Goal: Information Seeking & Learning: Check status

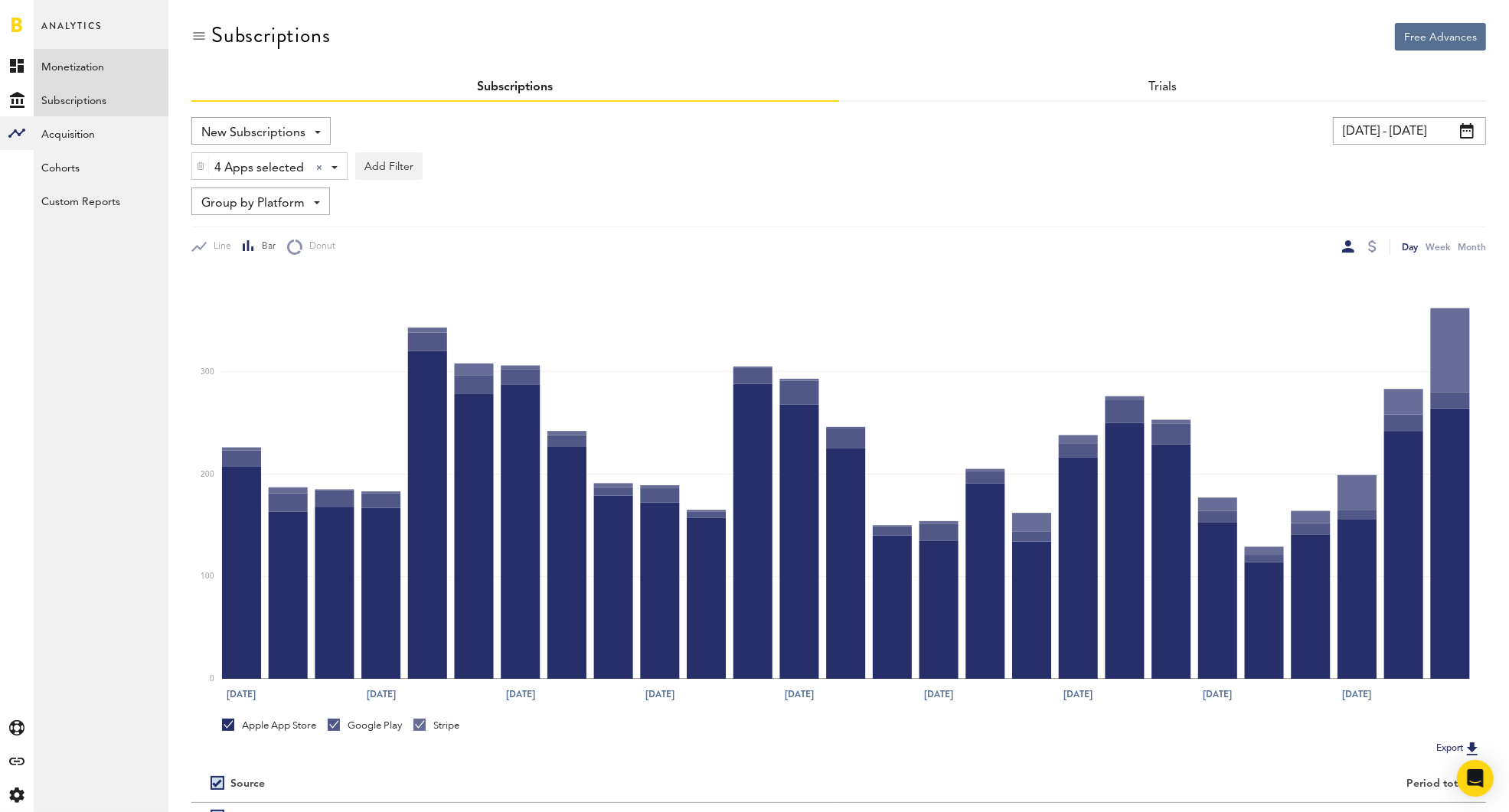
click at [88, 64] on link "Monetization" at bounding box center [101, 65] width 135 height 34
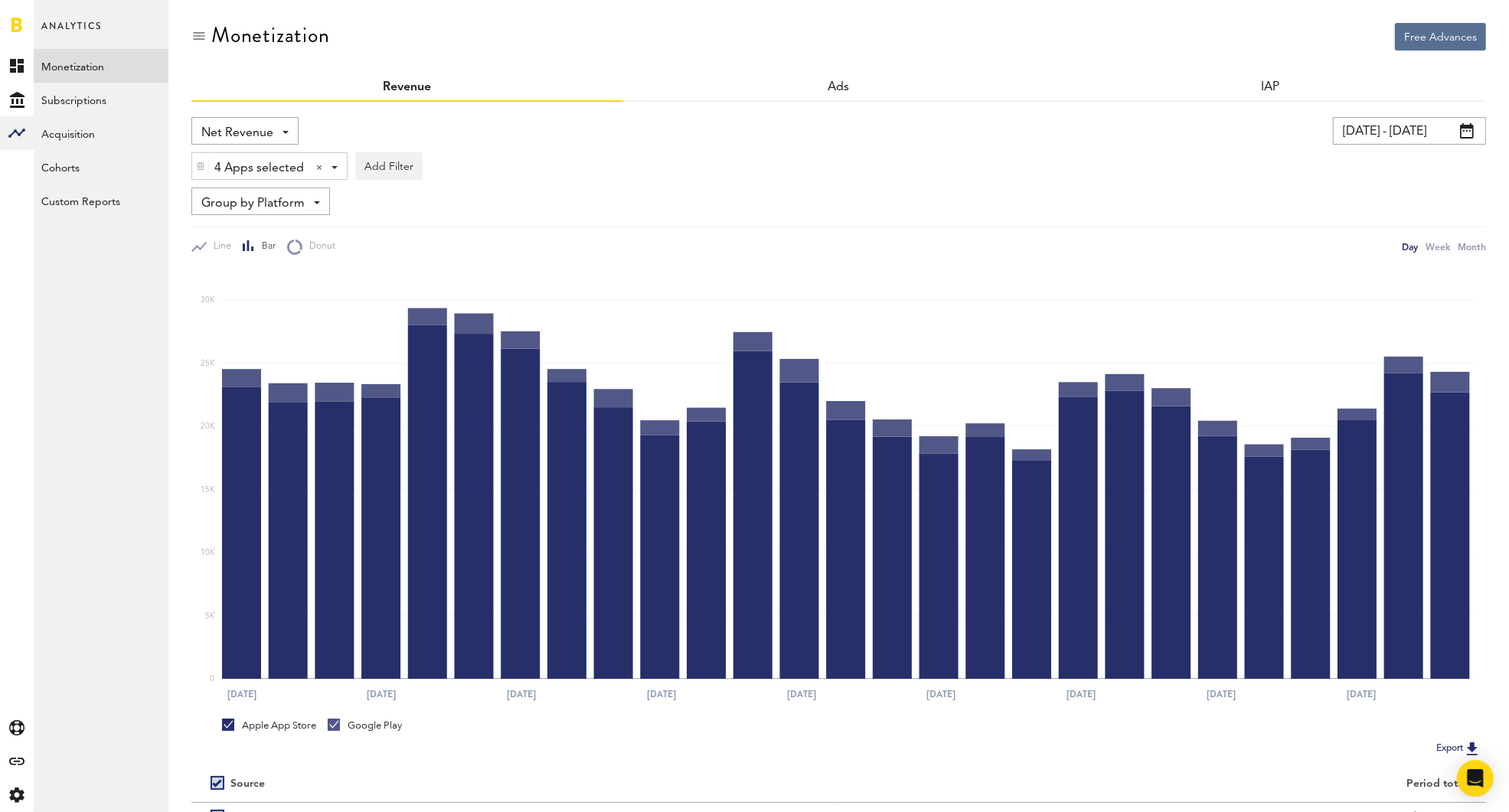
click at [236, 129] on span "Net Revenue" at bounding box center [237, 134] width 72 height 26
click at [229, 196] on span "Gross Revenue" at bounding box center [244, 195] width 77 height 26
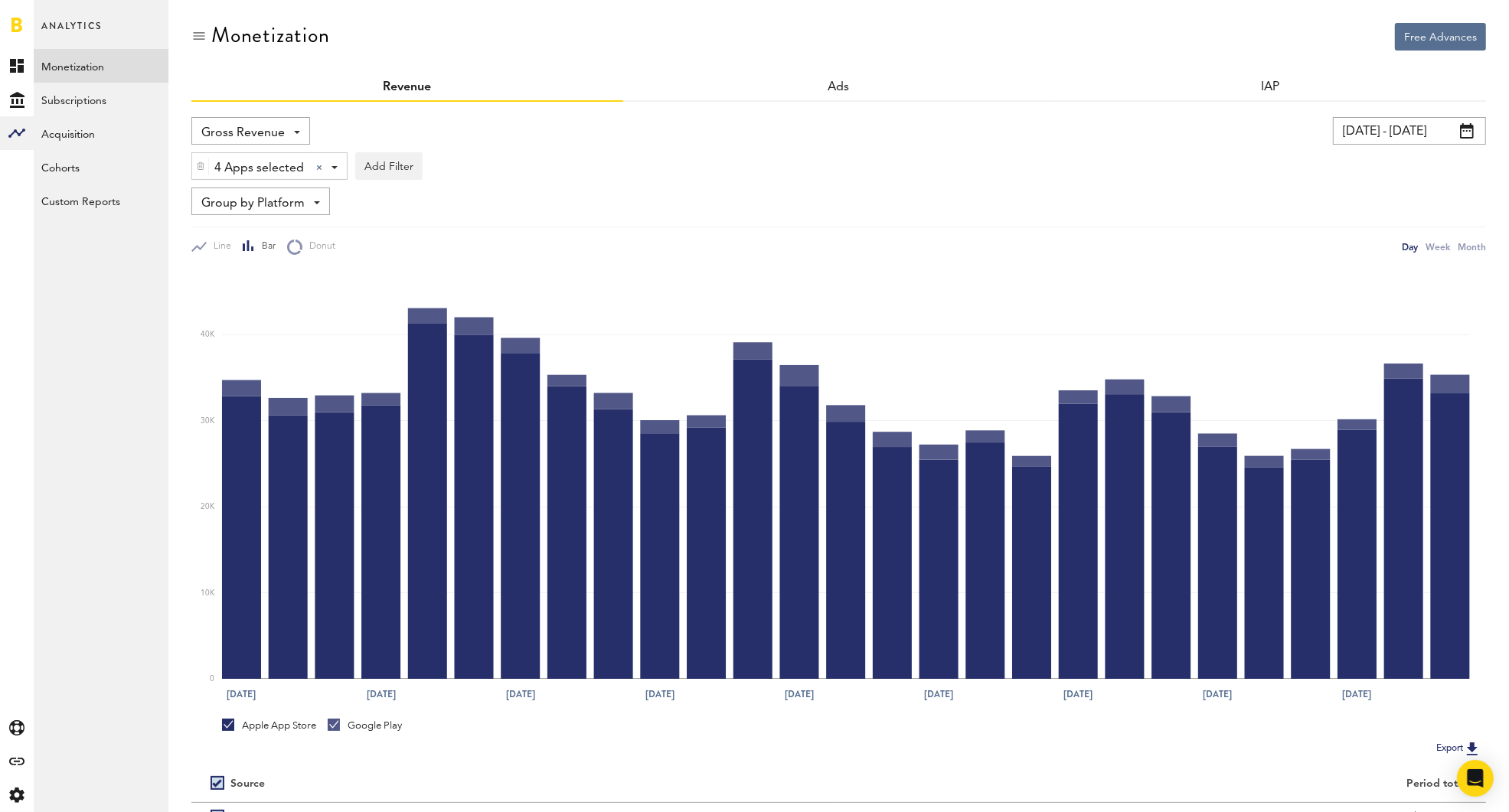
click at [1384, 130] on input "[DATE] - [DATE]" at bounding box center [1410, 130] width 154 height 27
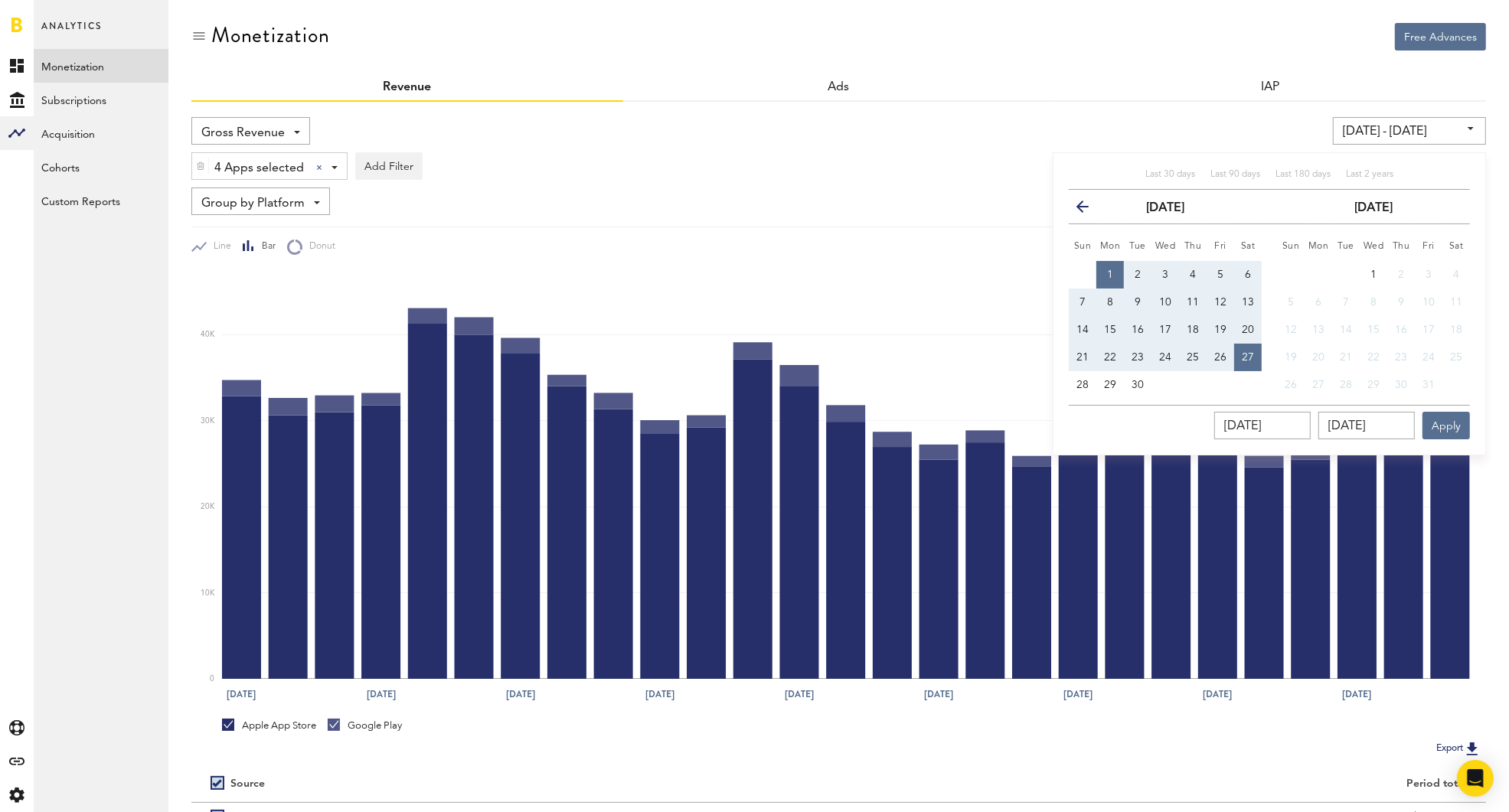
click at [1105, 272] on button "1" at bounding box center [1109, 274] width 27 height 27
type input "09/01/25 - 09/01/25"
type input "[DATE]"
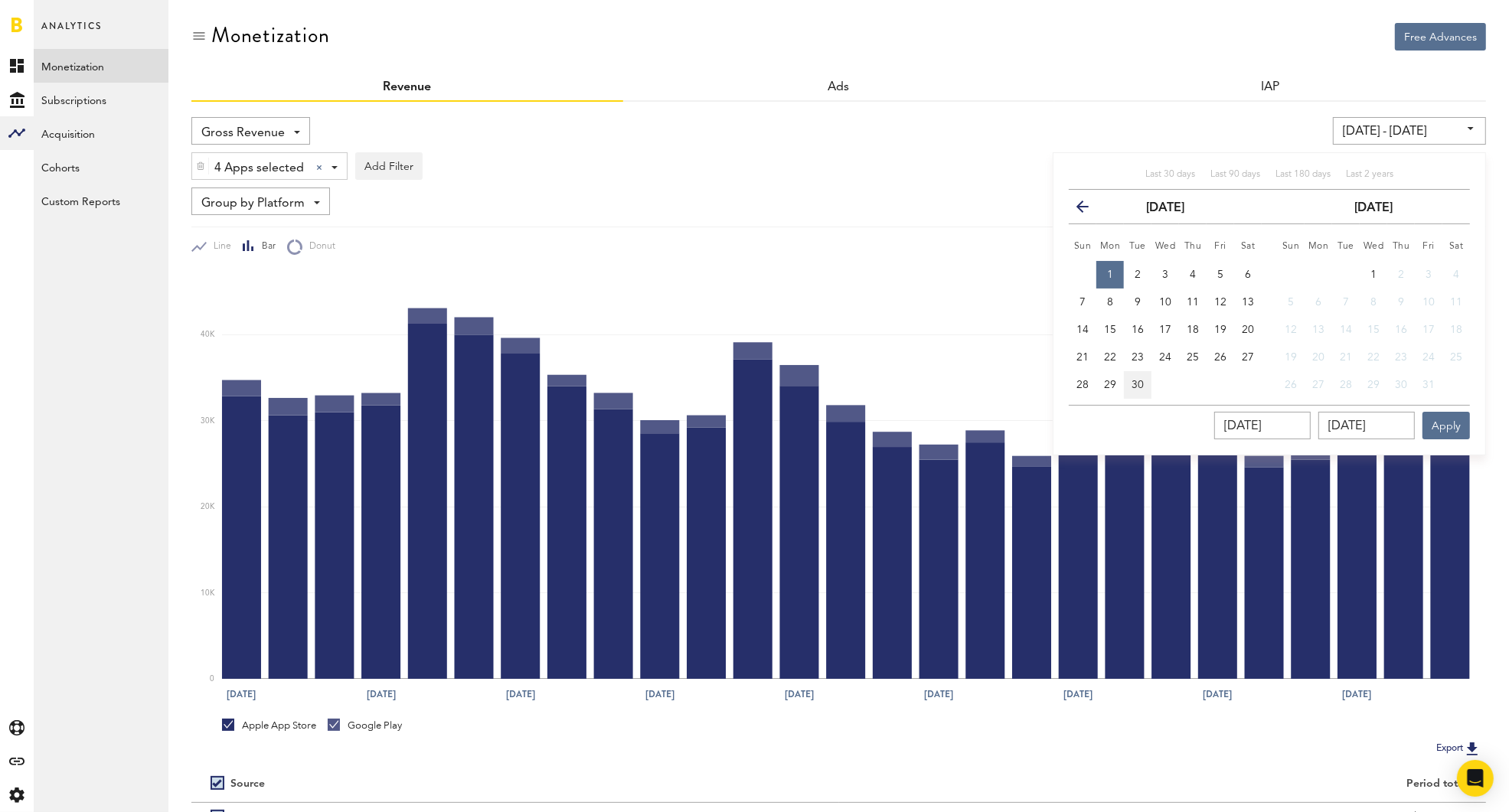
click at [1138, 380] on span "30" at bounding box center [1138, 385] width 12 height 11
type input "09/01/25 - 09/30/25"
type input "09/30/2025"
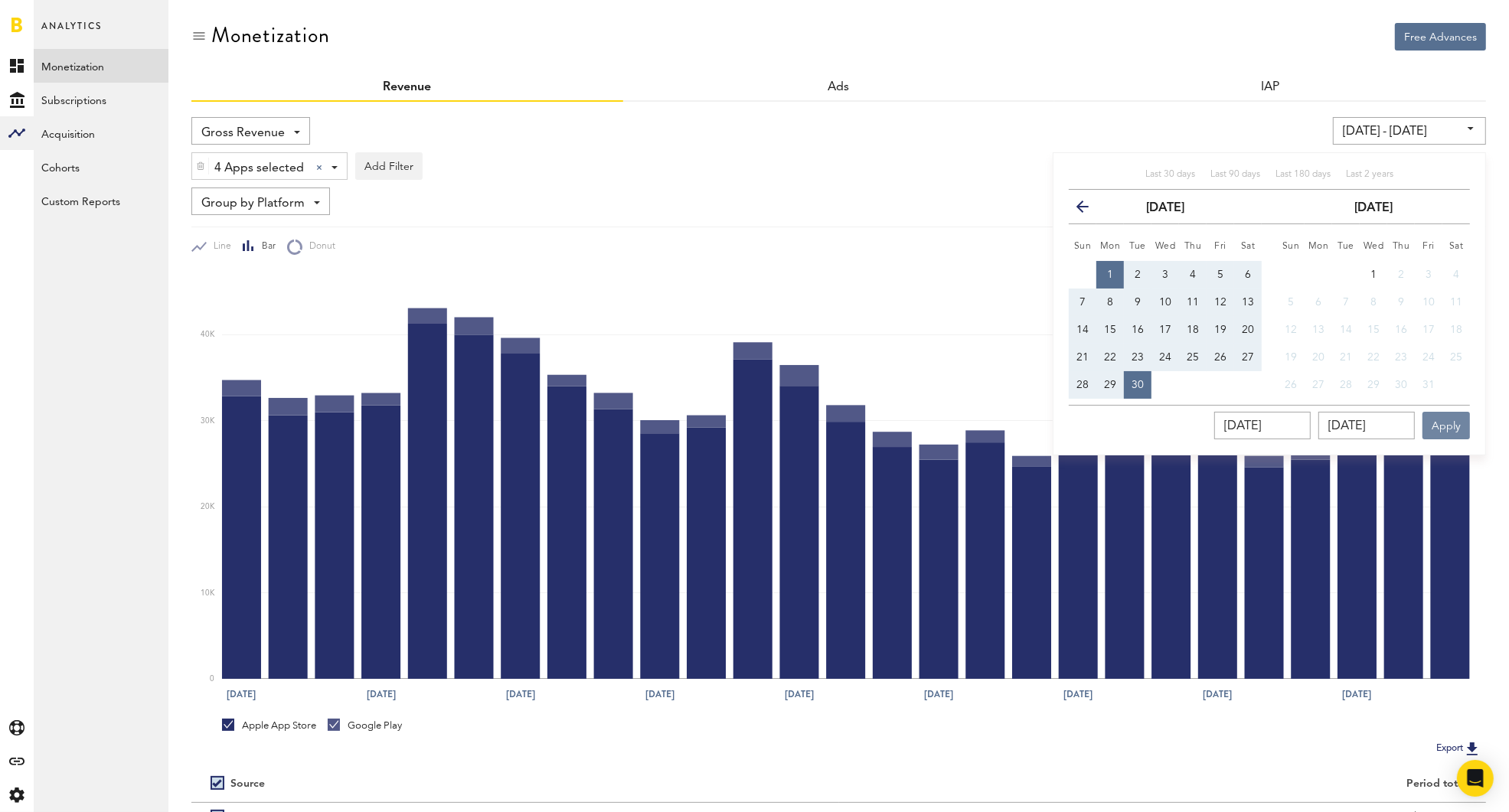
click at [1458, 425] on button "Apply" at bounding box center [1446, 425] width 48 height 27
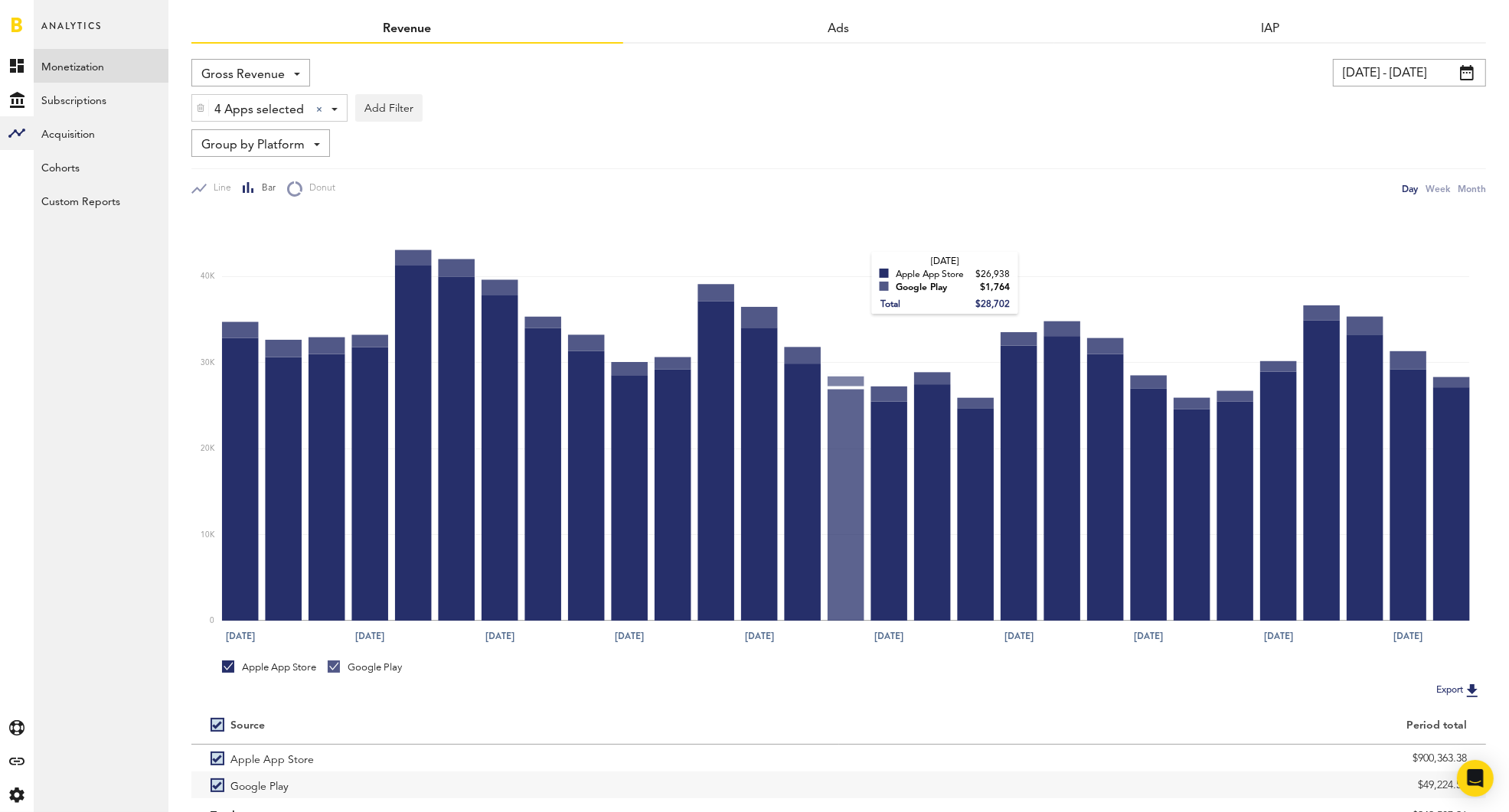
scroll to position [128, 0]
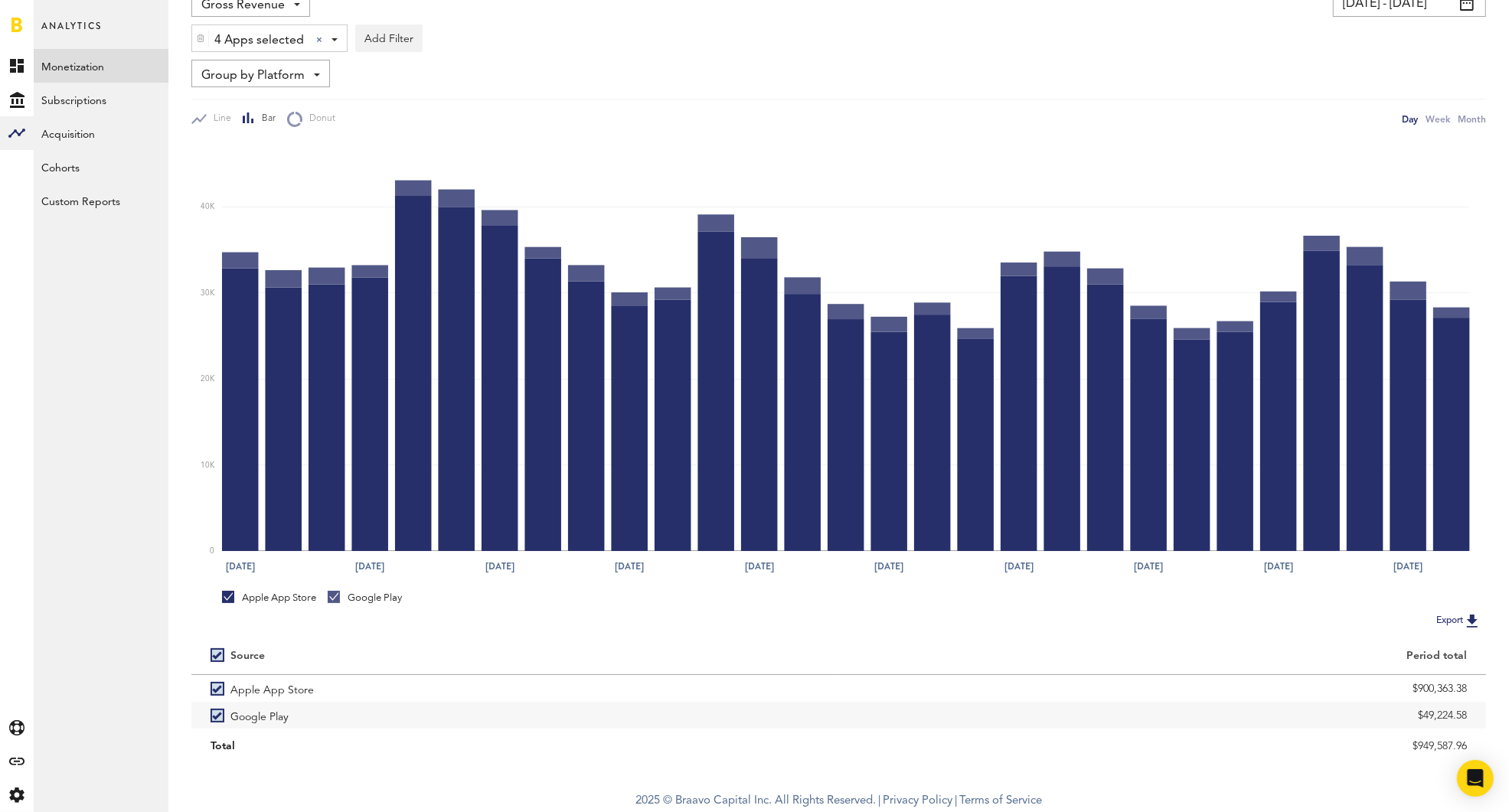
click at [201, 40] on img at bounding box center [200, 38] width 9 height 11
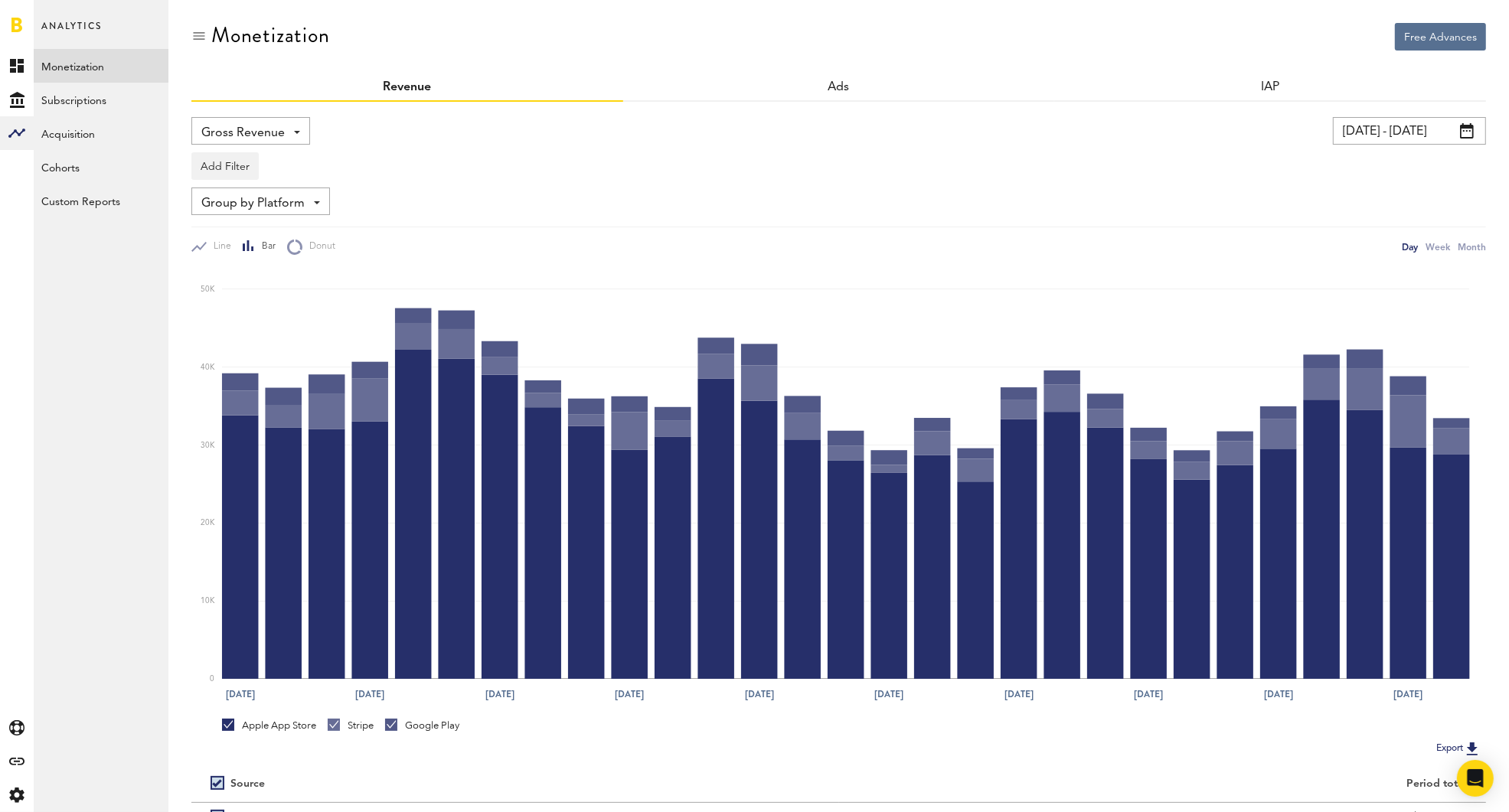
click at [1400, 118] on input "09/01/25 - 09/30/25" at bounding box center [1410, 130] width 154 height 27
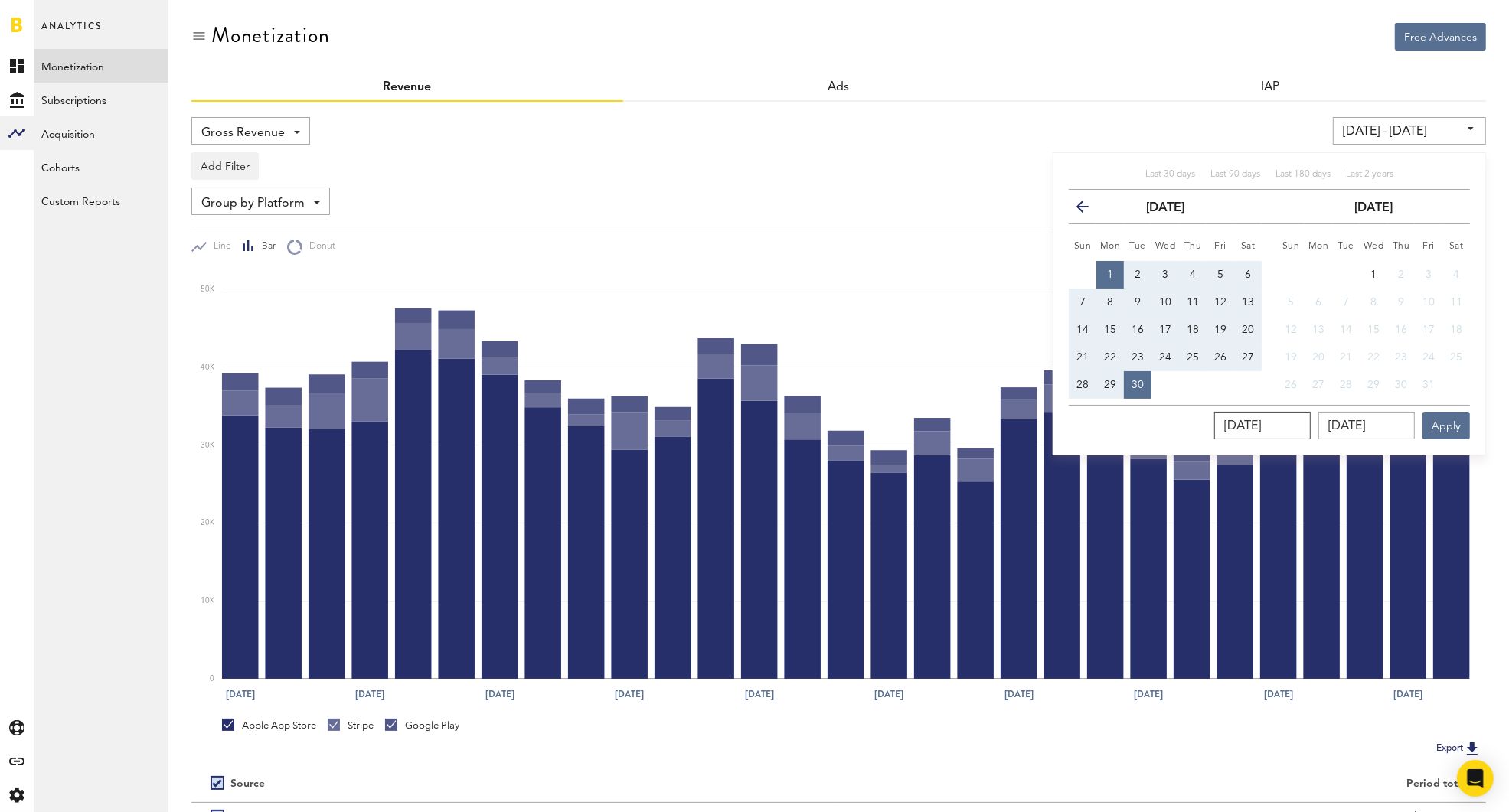
click at [1311, 429] on input "[DATE]" at bounding box center [1262, 425] width 97 height 27
type input "09/01/202_"
type input "09/01/24 - 09/30/25"
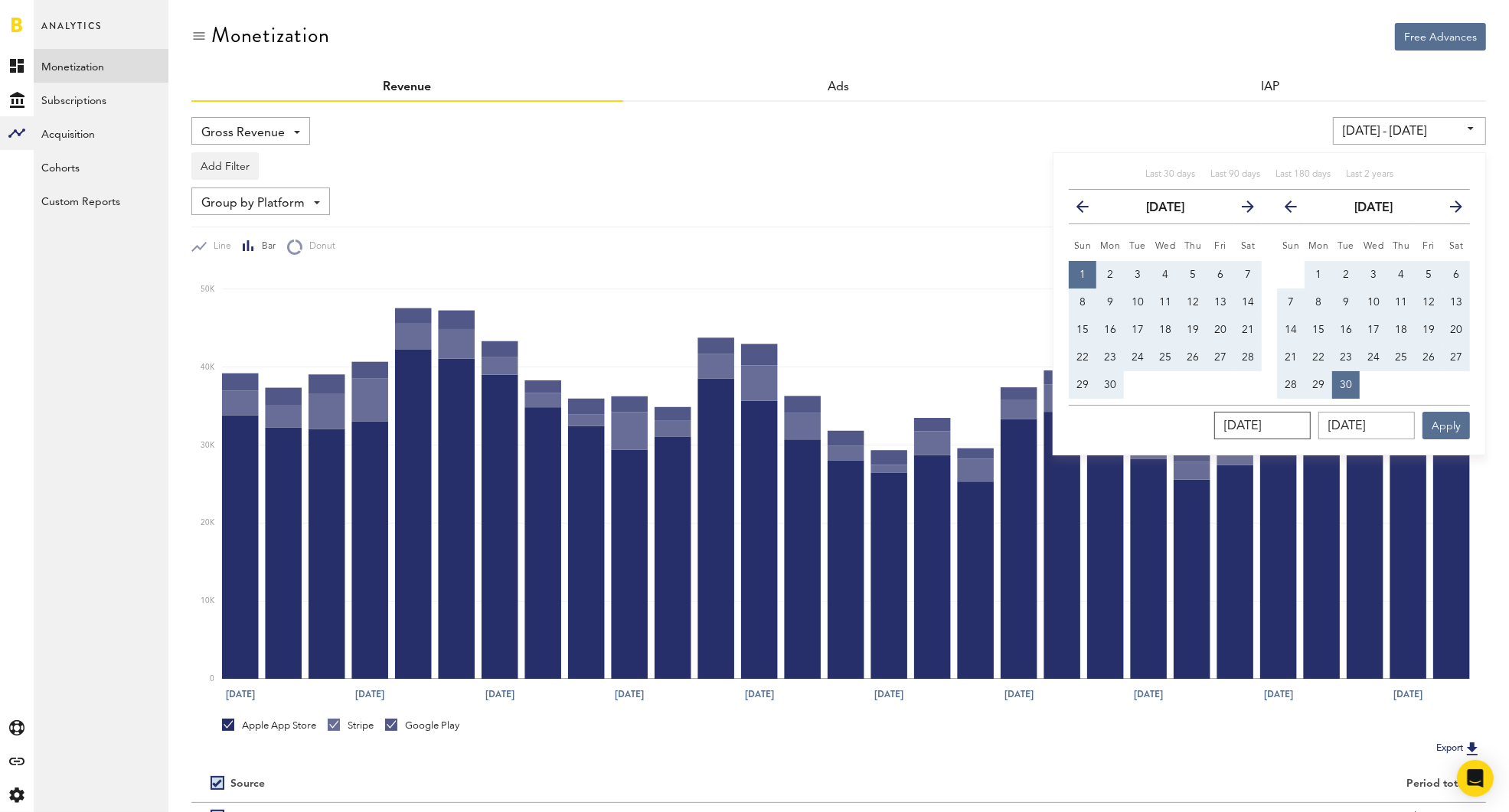
type input "09/01/2024"
click at [1084, 272] on span "1" at bounding box center [1082, 275] width 6 height 11
type input "09/01/24 - 09/01/24"
type input "09/01/2024"
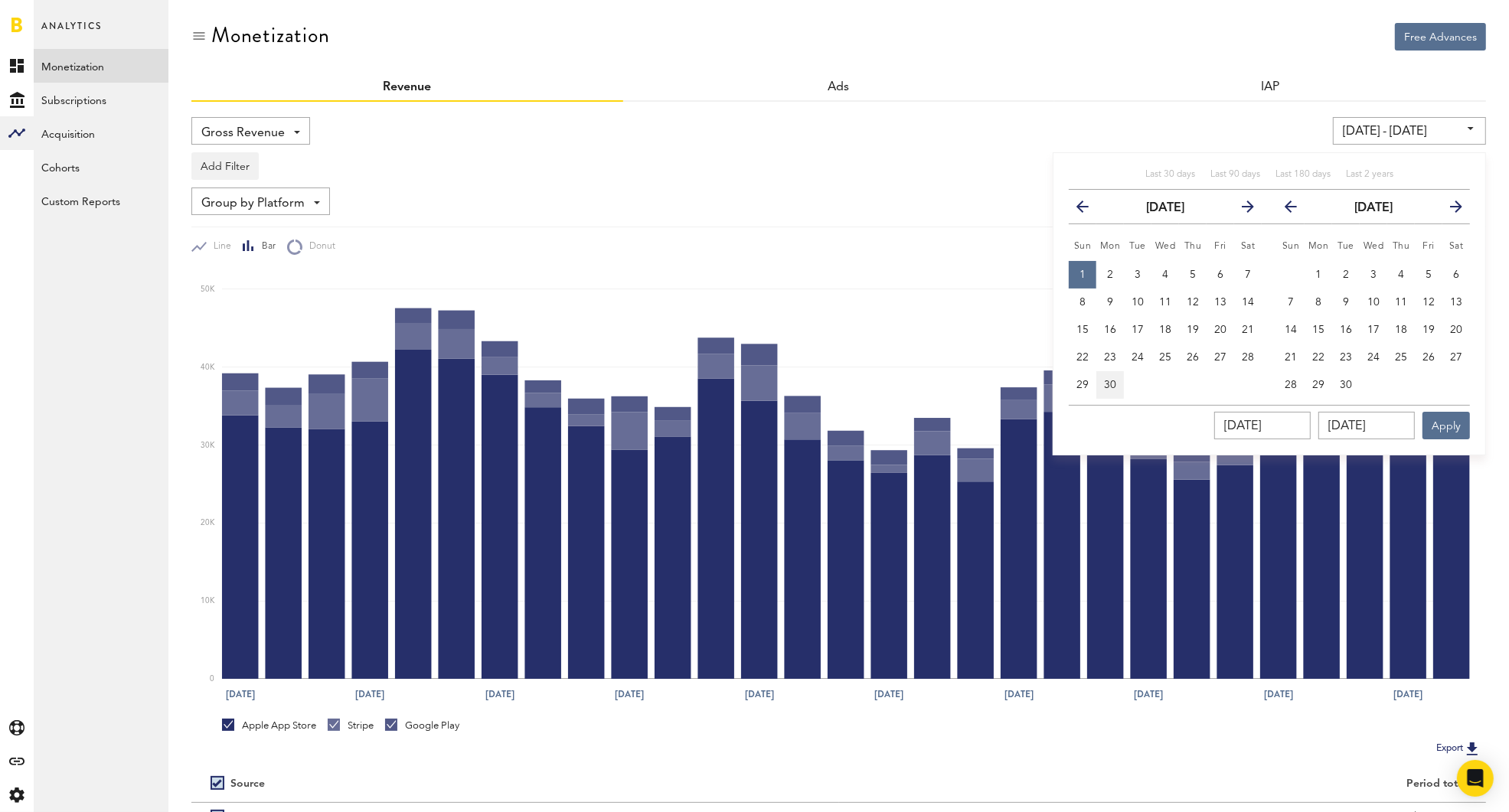
click at [1114, 383] on span "30" at bounding box center [1110, 385] width 12 height 11
type input "09/01/24 - 09/30/24"
type input "09/30/2024"
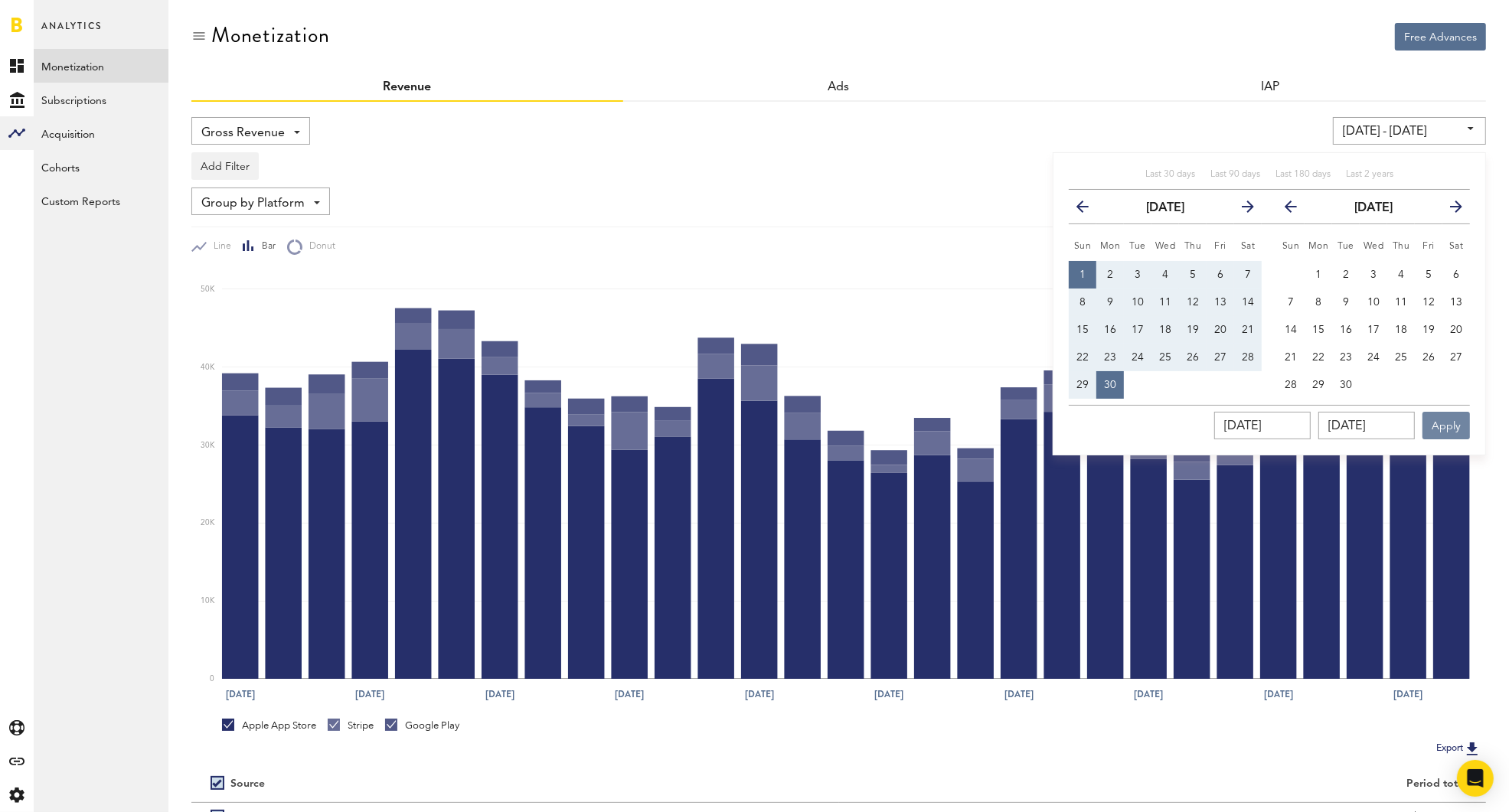
click at [1446, 428] on button "Apply" at bounding box center [1446, 425] width 48 height 27
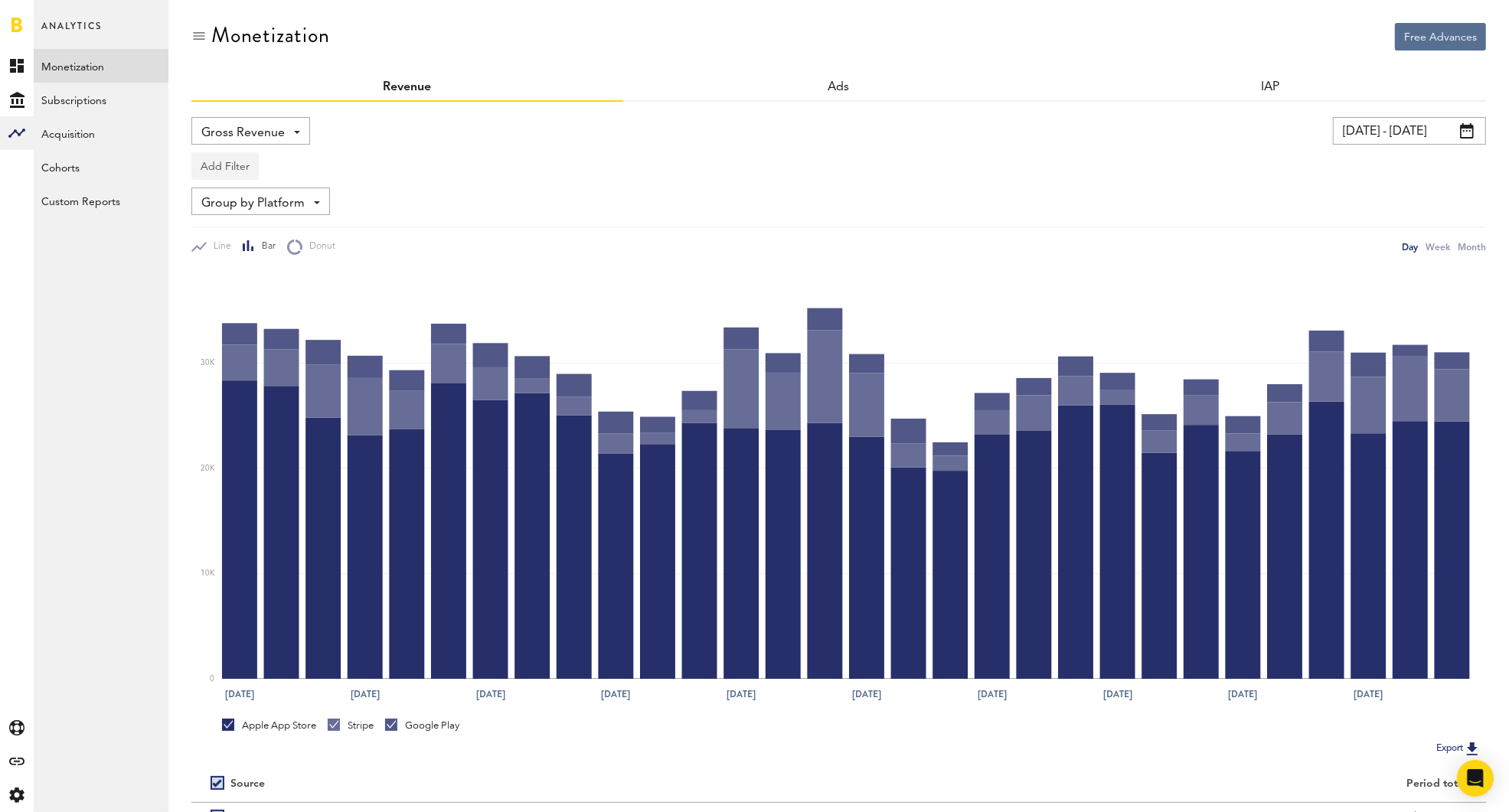
click at [225, 166] on button "Add Filter" at bounding box center [225, 166] width 68 height 27
click at [243, 221] on li "Apps" at bounding box center [248, 233] width 97 height 27
click at [228, 170] on div "Apps" at bounding box center [248, 168] width 67 height 26
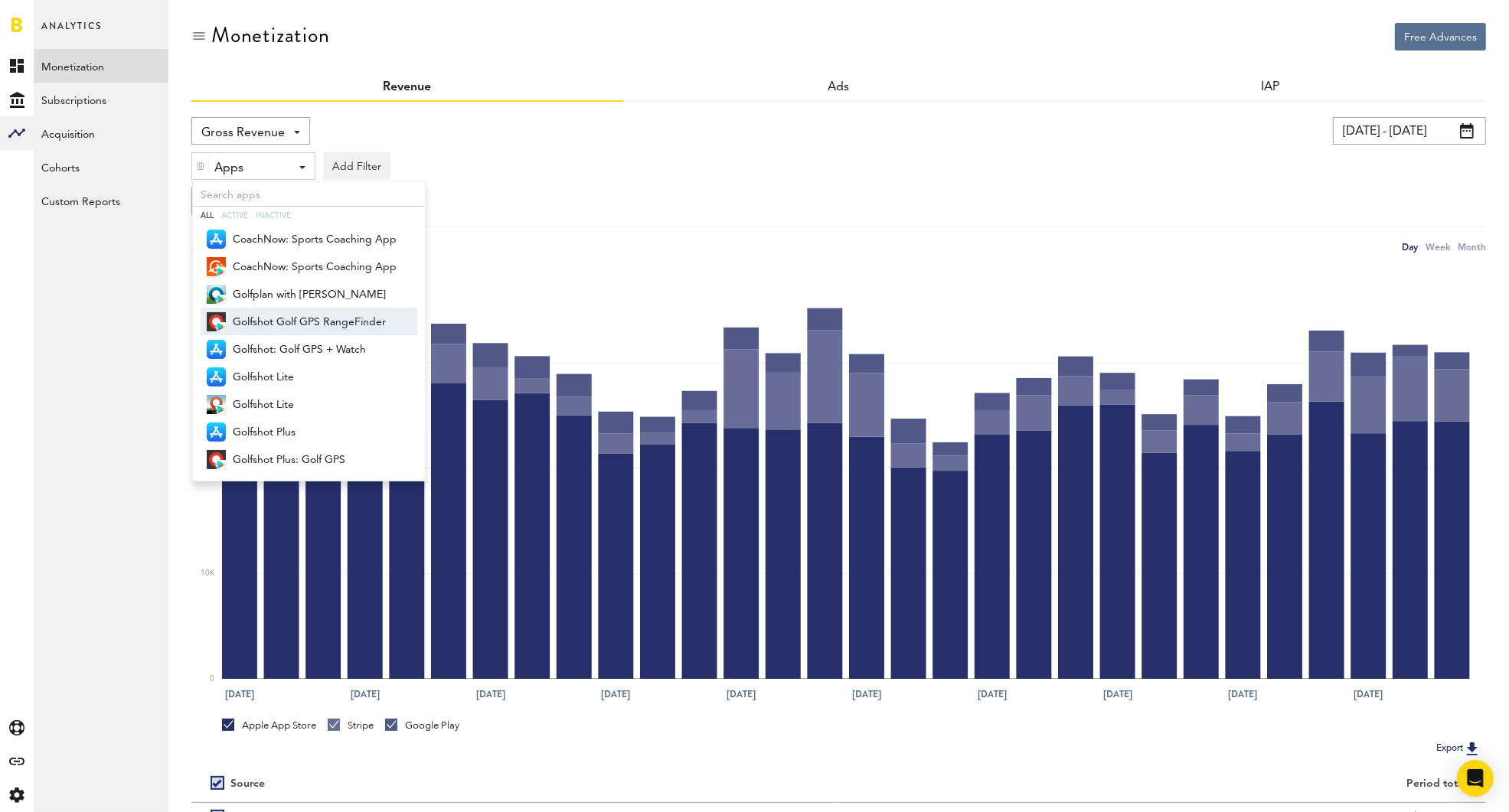
click at [333, 323] on span "Golfshot Golf GPS RangeFinder" at bounding box center [315, 323] width 164 height 26
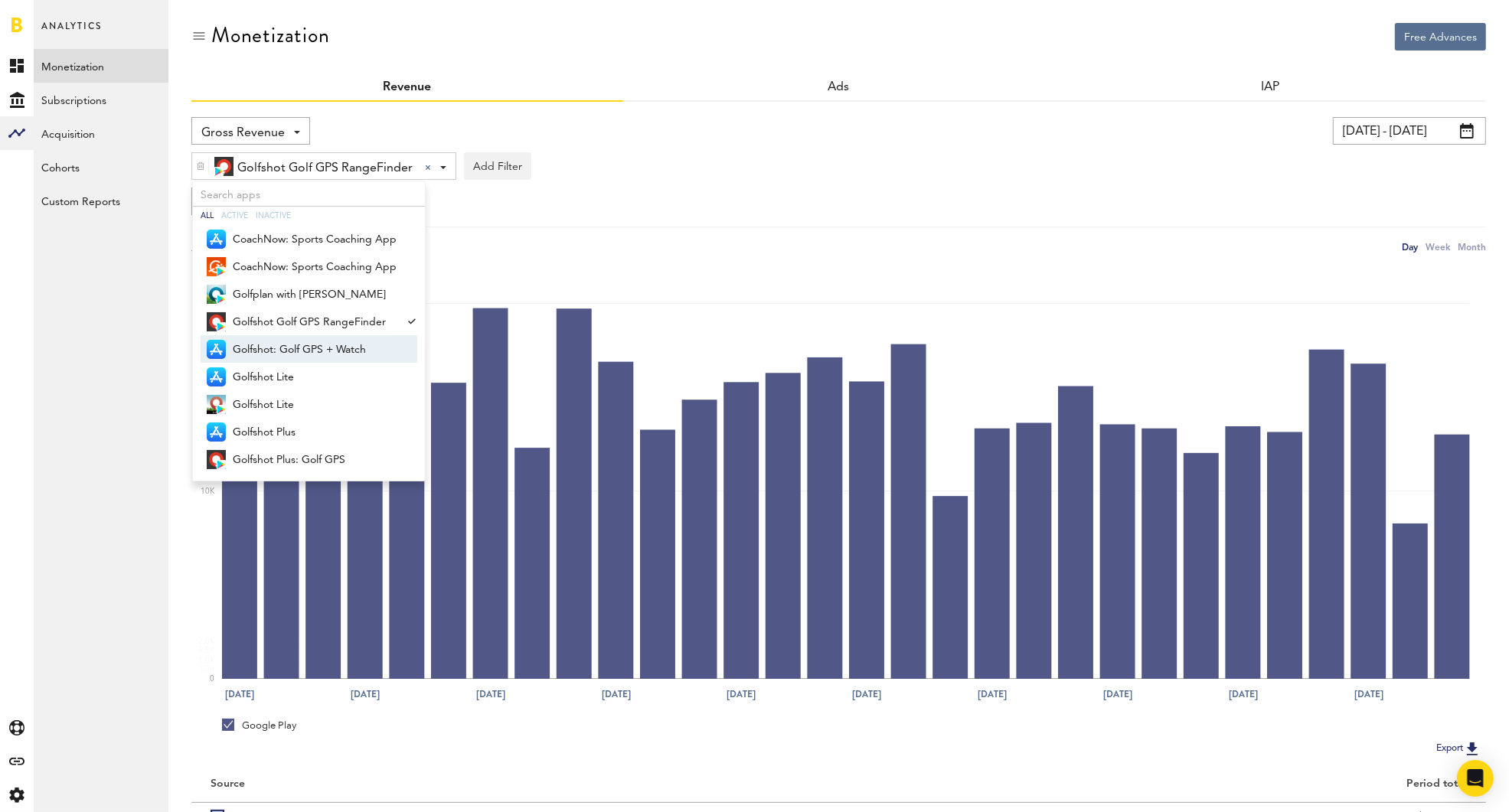
click at [332, 342] on span "Golfshot: Golf GPS + Watch" at bounding box center [315, 350] width 164 height 26
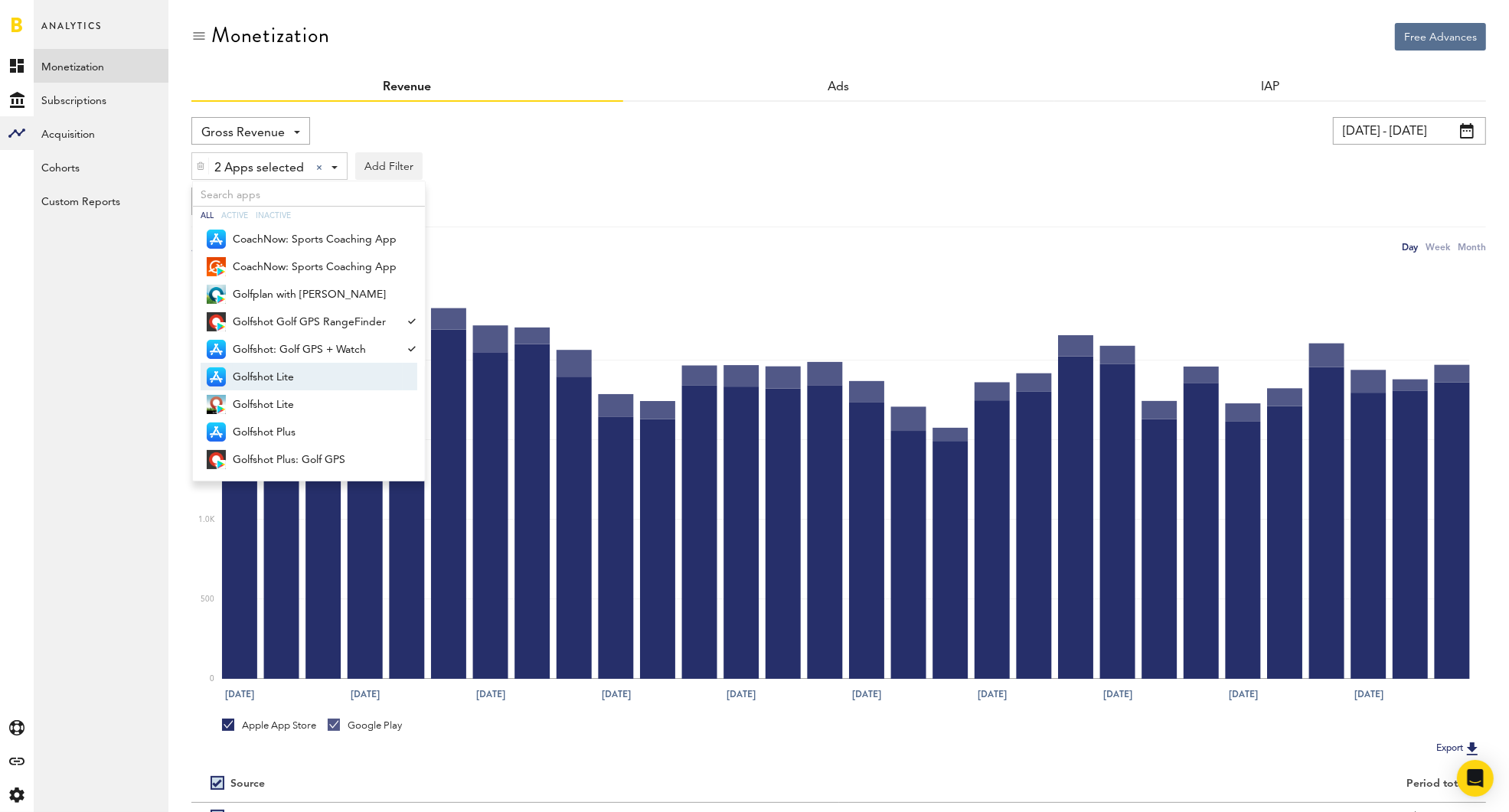
click at [296, 366] on span "Golfshot Lite" at bounding box center [315, 378] width 164 height 26
click at [307, 396] on span "Golfshot Lite" at bounding box center [315, 405] width 164 height 26
drag, startPoint x: 298, startPoint y: 423, endPoint x: 300, endPoint y: 431, distance: 8.2
click at [298, 423] on span "Golfshot Plus" at bounding box center [315, 432] width 164 height 26
click at [333, 460] on span "Golfshot Plus: Golf GPS" at bounding box center [315, 460] width 164 height 26
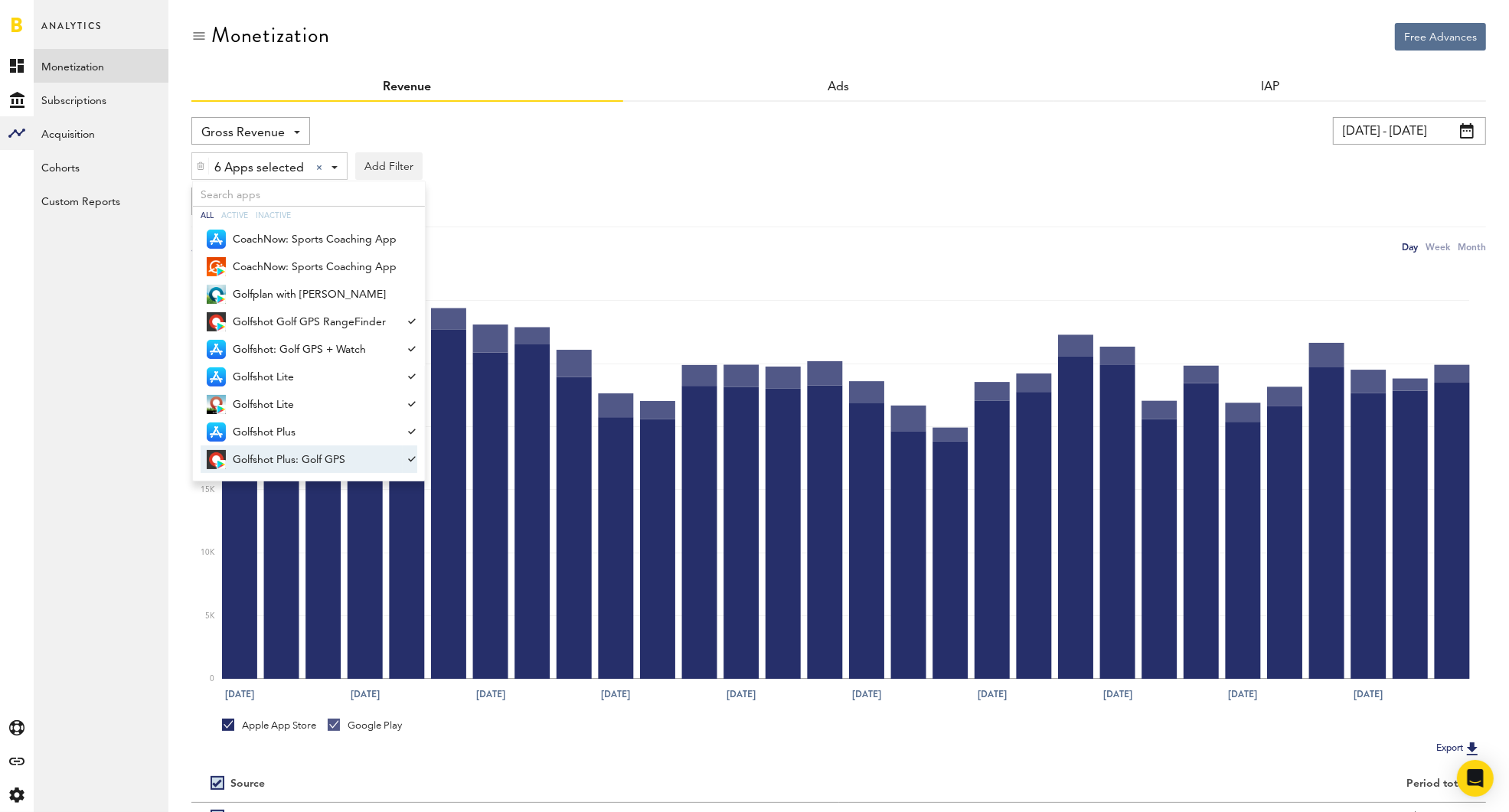
click at [806, 221] on div "Gross Revenue Net Revenue Gross Revenue Profit 09/01/24 - 09/30/24 Last 30 days…" at bounding box center [839, 186] width 1295 height 138
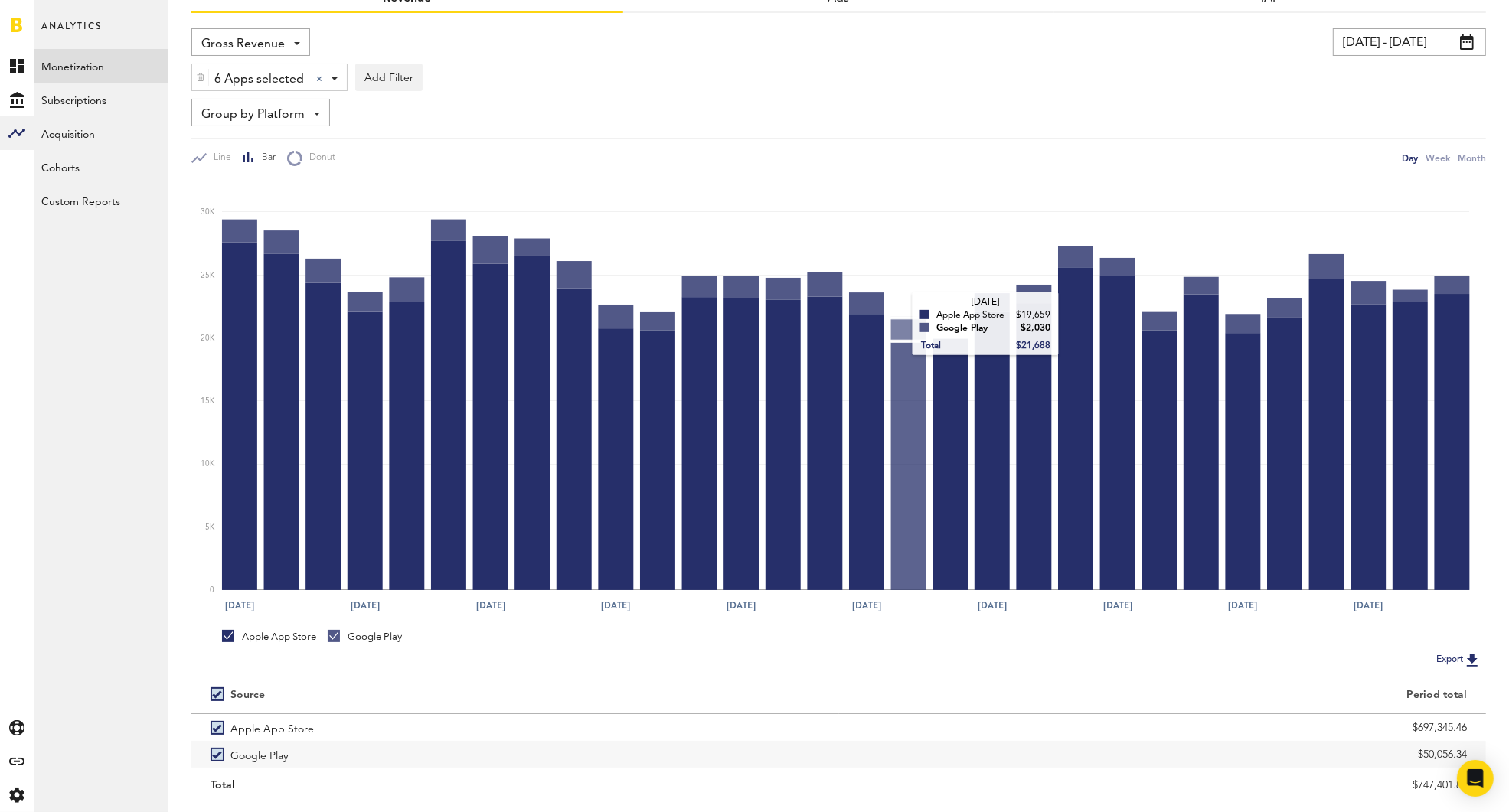
scroll to position [128, 0]
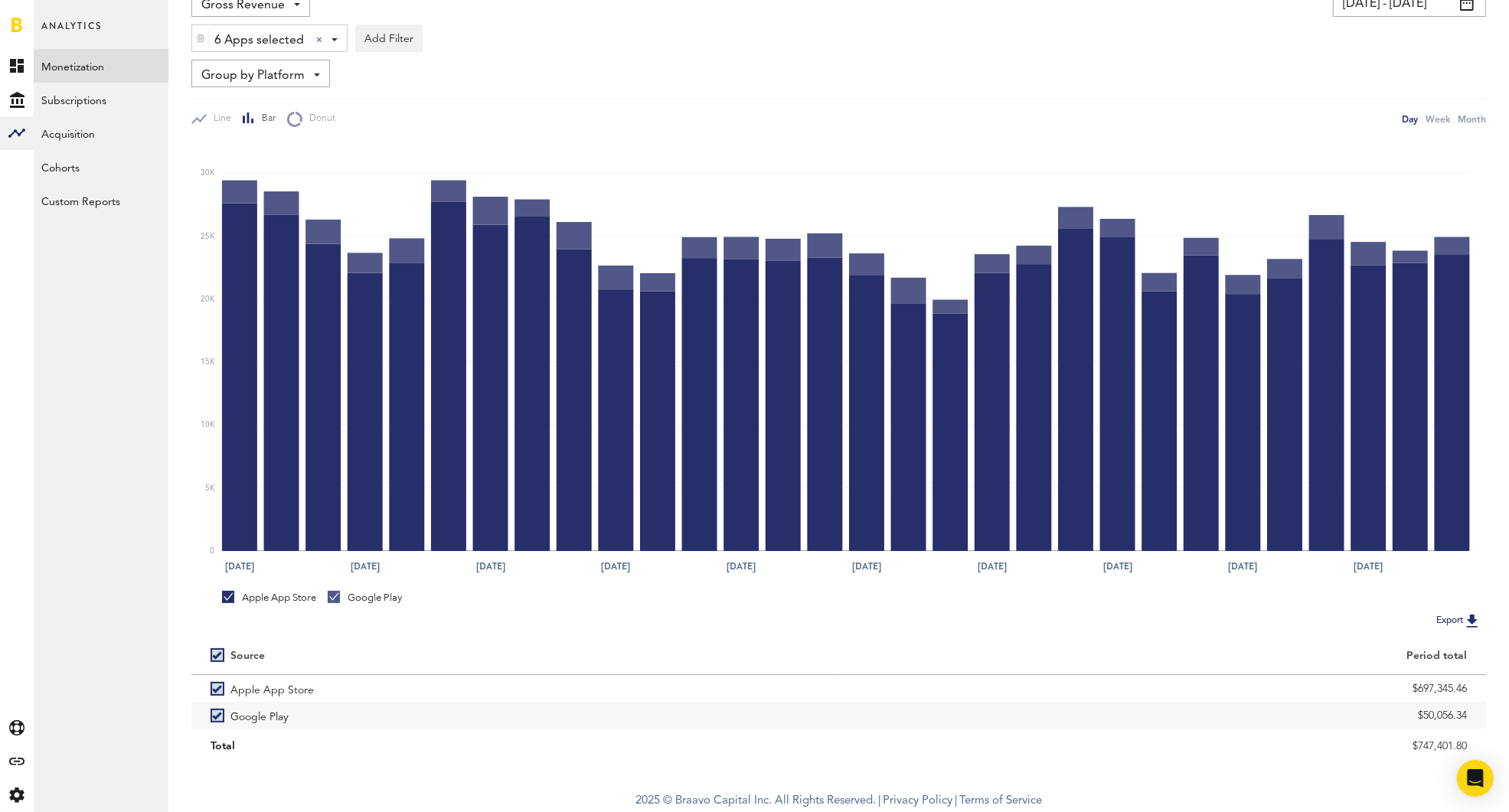
click at [244, 35] on span "6 Apps selected" at bounding box center [259, 40] width 90 height 26
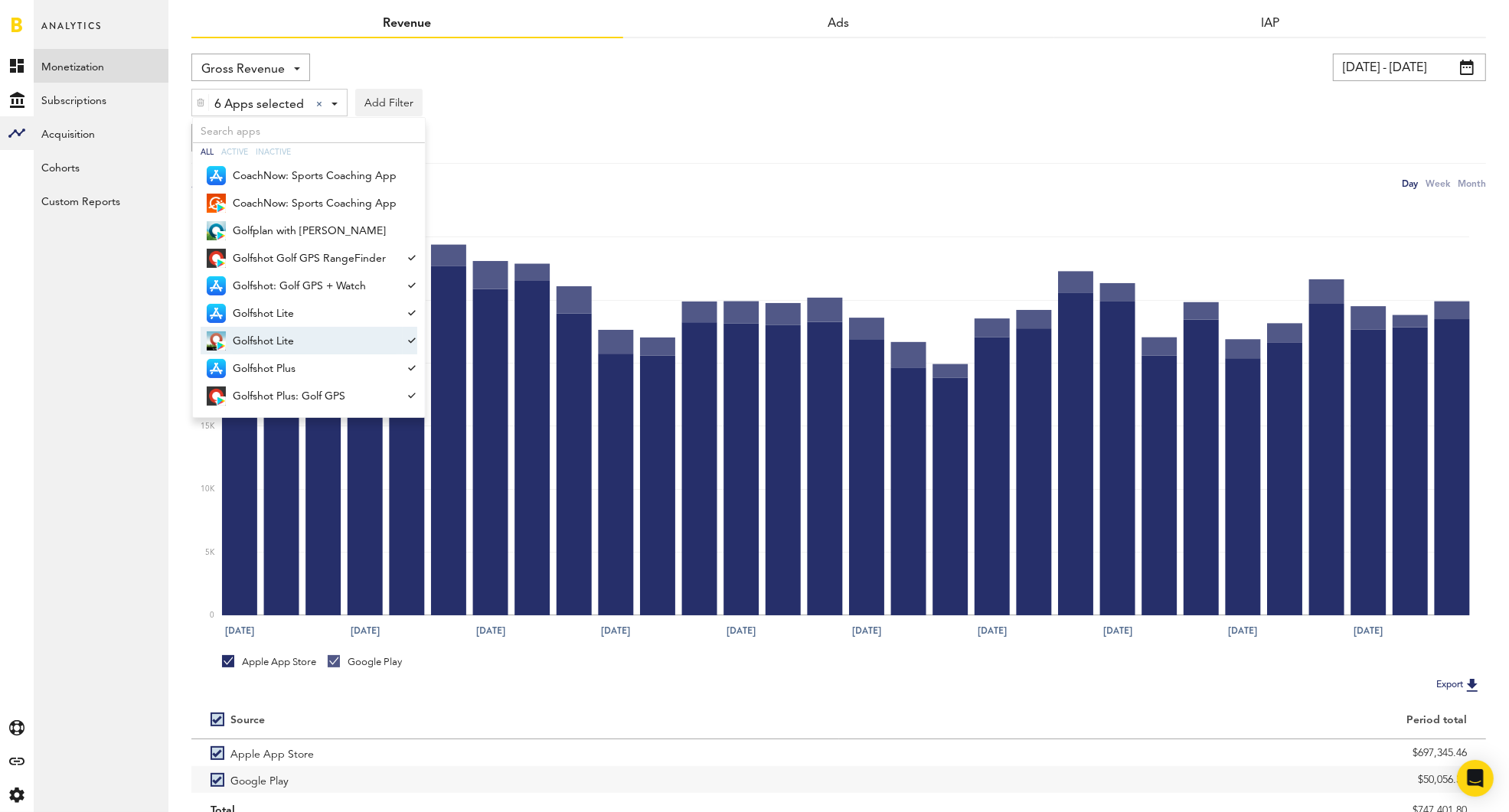
scroll to position [0, 0]
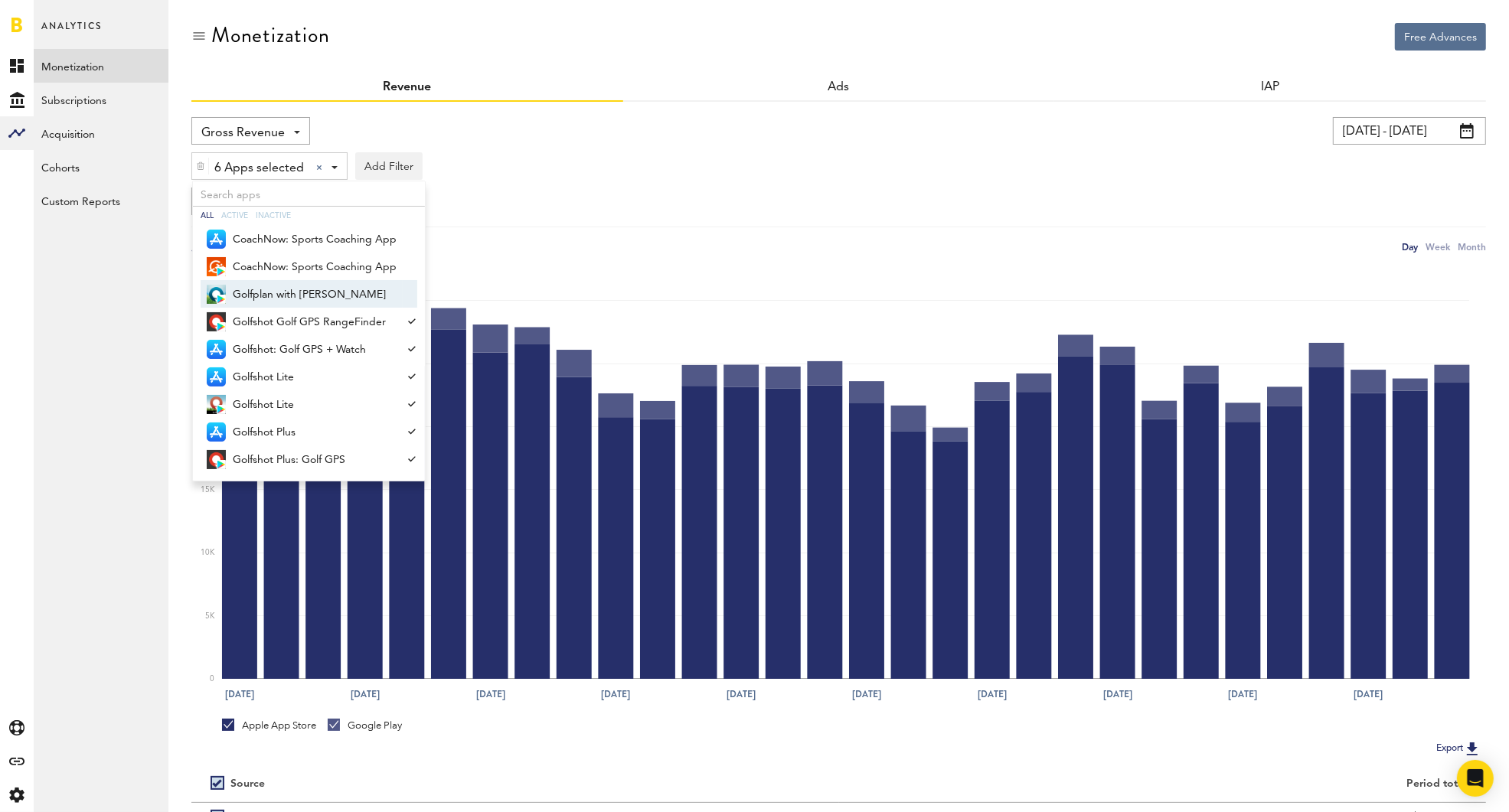
click at [750, 220] on div "Gross Revenue Net Revenue Gross Revenue Profit 09/01/24 - 09/30/24 Last 30 days…" at bounding box center [839, 186] width 1295 height 138
